Goal: Task Accomplishment & Management: Manage account settings

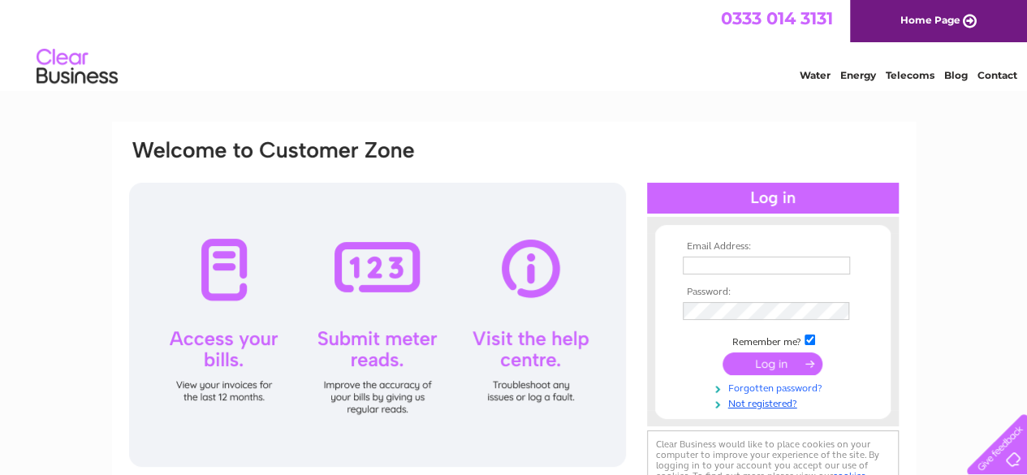
click at [775, 390] on link "Forgotten password?" at bounding box center [775, 386] width 184 height 15
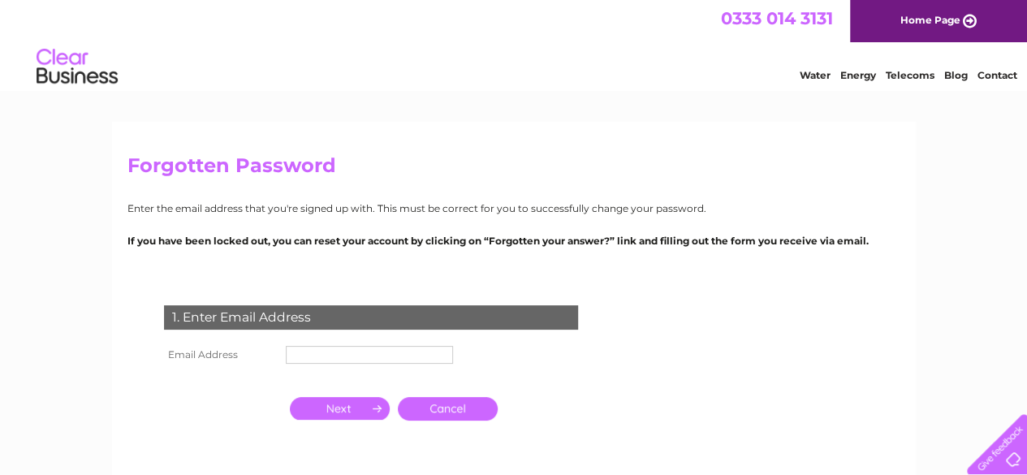
click at [355, 350] on input "text" at bounding box center [369, 355] width 167 height 18
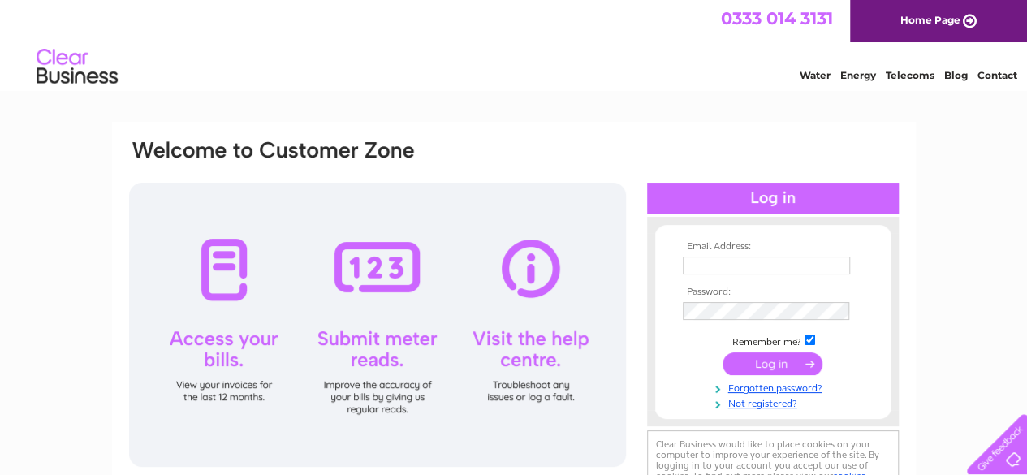
click at [715, 264] on input "text" at bounding box center [766, 266] width 167 height 18
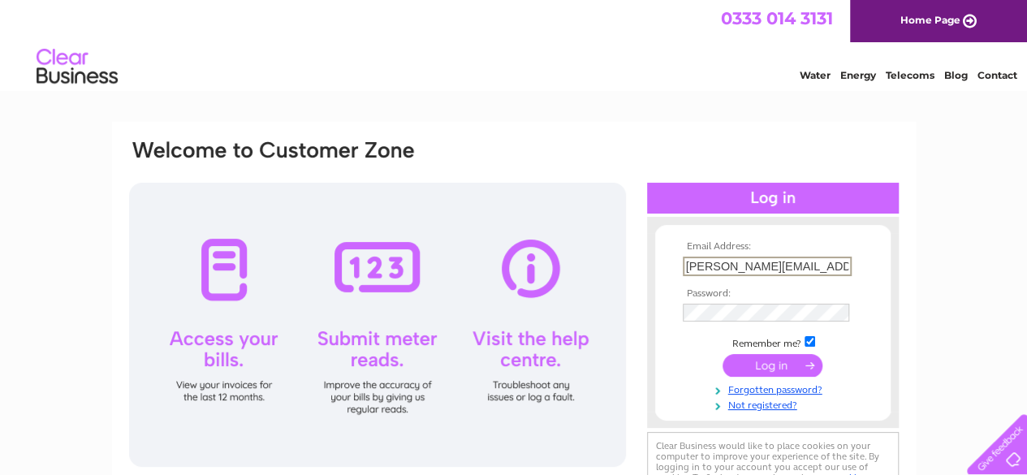
type input "[PERSON_NAME][EMAIL_ADDRESS][DOMAIN_NAME]"
click at [772, 366] on input "submit" at bounding box center [773, 366] width 100 height 23
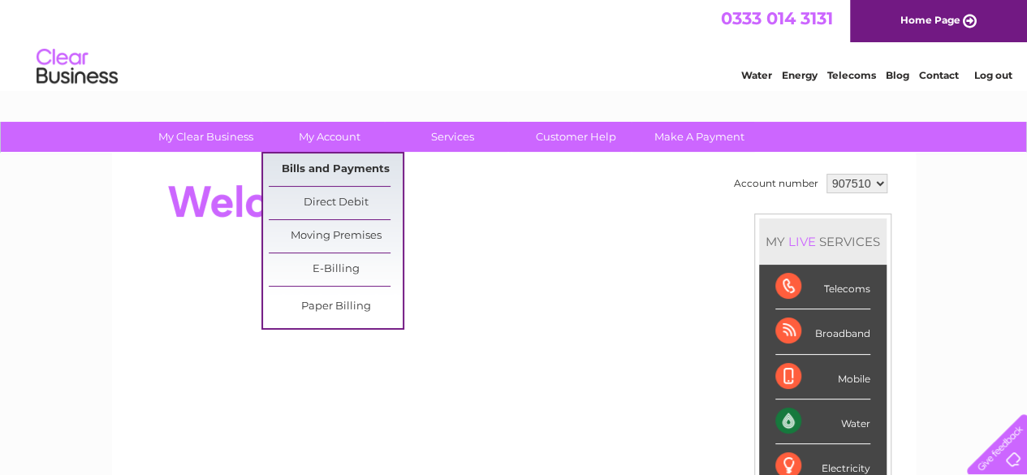
click at [310, 163] on link "Bills and Payments" at bounding box center [336, 169] width 134 height 32
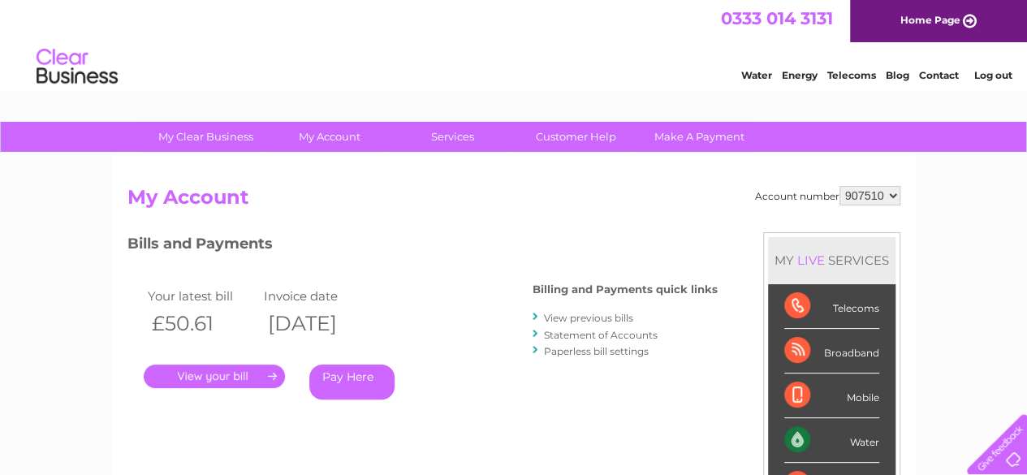
click at [594, 319] on link "View previous bills" at bounding box center [588, 318] width 89 height 12
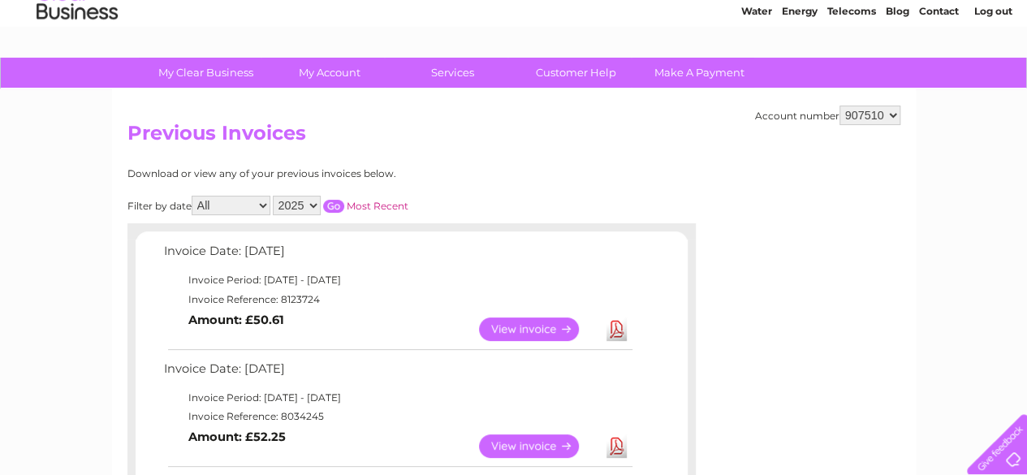
scroll to position [63, 0]
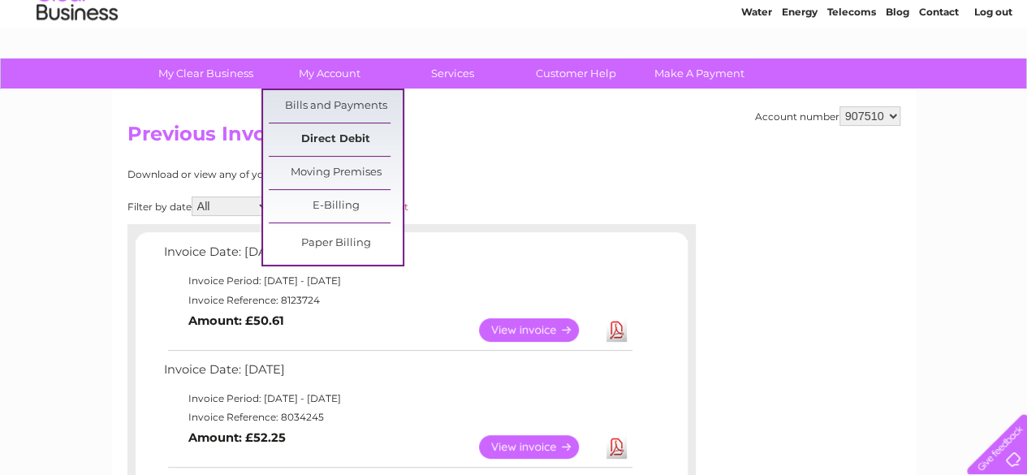
click at [352, 133] on link "Direct Debit" at bounding box center [336, 139] width 134 height 32
